Goal: Information Seeking & Learning: Learn about a topic

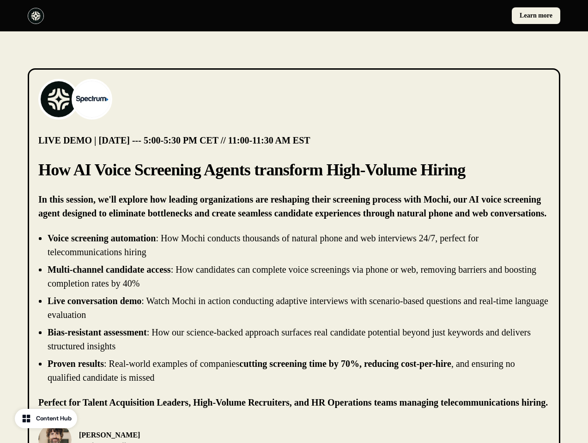
click at [294, 16] on div "Learn more" at bounding box center [294, 15] width 588 height 31
click at [159, 16] on div at bounding box center [159, 16] width 263 height 16
click at [429, 16] on div "Learn more" at bounding box center [429, 15] width 263 height 17
click at [59, 99] on img at bounding box center [58, 99] width 37 height 37
click at [92, 99] on img at bounding box center [91, 99] width 37 height 37
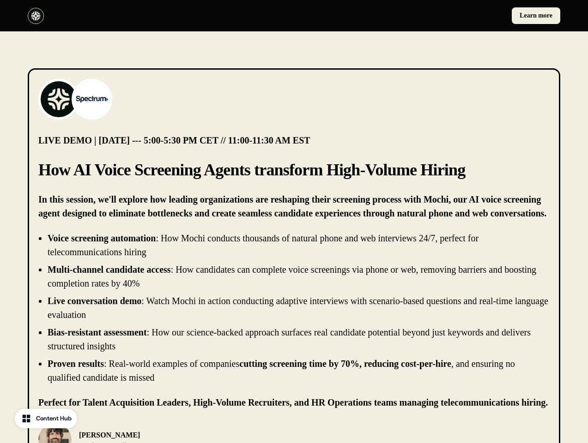
click at [294, 308] on li "Live conversation demo : Watch Mochi in action conducting adaptive interviews w…" at bounding box center [299, 308] width 502 height 28
click at [294, 433] on div "[PERSON_NAME] Chief Product Officer, [PERSON_NAME]" at bounding box center [293, 439] width 511 height 33
click at [163, 433] on div "[PERSON_NAME] Chief Product Officer, [PERSON_NAME]" at bounding box center [163, 439] width 250 height 33
click at [55, 433] on img at bounding box center [54, 439] width 33 height 33
click at [120, 437] on p "[PERSON_NAME]" at bounding box center [134, 435] width 110 height 11
